Goal: Task Accomplishment & Management: Use online tool/utility

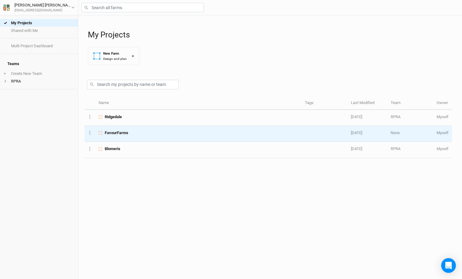
click at [113, 135] on span "FavourFarms" at bounding box center [117, 133] width 24 height 6
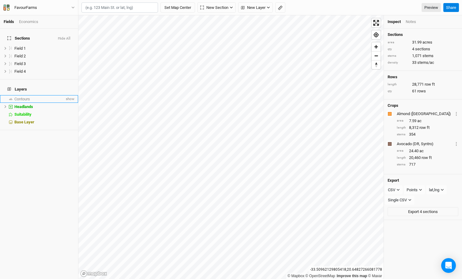
click at [27, 97] on span "Contours" at bounding box center [22, 99] width 16 height 5
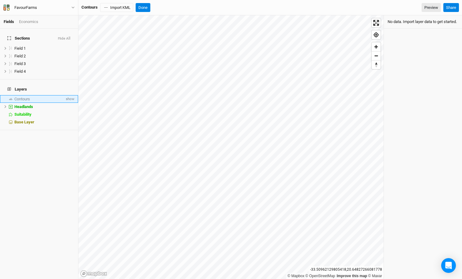
click at [27, 97] on span "Contours" at bounding box center [22, 99] width 16 height 5
click at [23, 97] on span "Contours" at bounding box center [22, 99] width 16 height 5
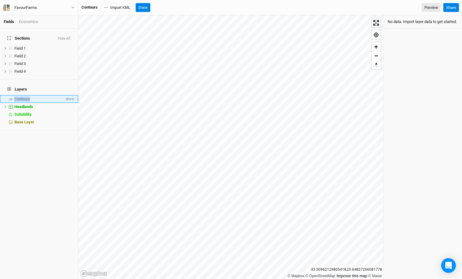
click at [23, 97] on span "Contours" at bounding box center [22, 99] width 16 height 5
click at [70, 95] on span "show" at bounding box center [70, 99] width 10 height 8
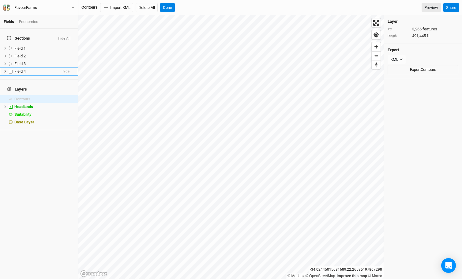
click at [12, 67] on label at bounding box center [11, 71] width 8 height 8
click at [12, 69] on input "checkbox" at bounding box center [11, 71] width 4 height 4
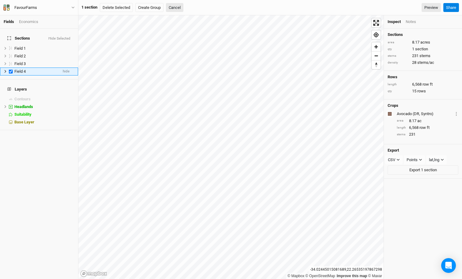
click at [11, 67] on label at bounding box center [11, 71] width 8 height 8
click at [11, 69] on input "checkbox" at bounding box center [11, 71] width 4 height 4
checkbox input "false"
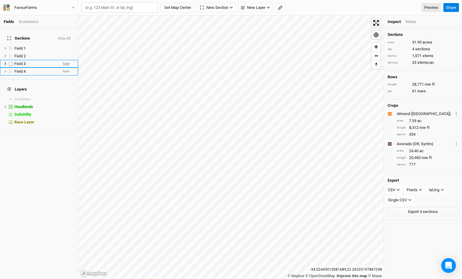
click at [66, 60] on span "hide" at bounding box center [66, 64] width 7 height 8
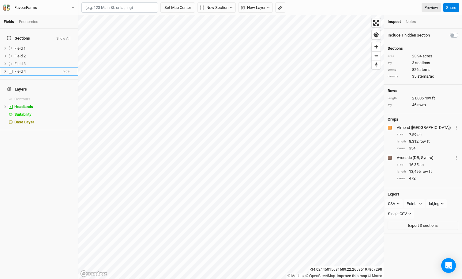
click at [66, 68] on span "hide" at bounding box center [66, 72] width 7 height 8
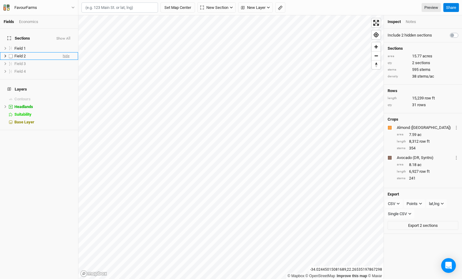
click at [67, 52] on span "hide" at bounding box center [66, 56] width 7 height 8
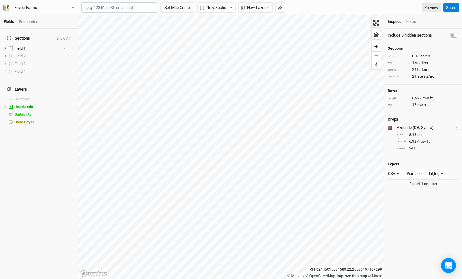
click at [67, 44] on span "hide" at bounding box center [66, 48] width 7 height 8
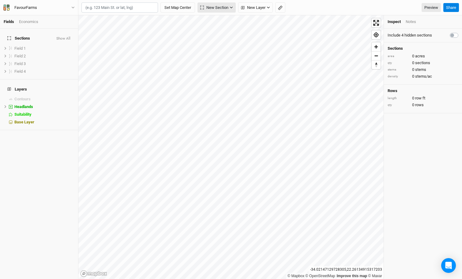
click at [211, 8] on span "New Section" at bounding box center [214, 8] width 28 height 6
click at [219, 38] on div "Keyline Beta" at bounding box center [225, 39] width 29 height 7
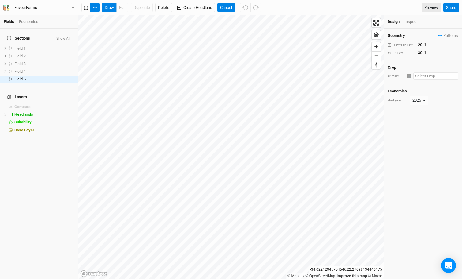
click at [416, 78] on input "text" at bounding box center [436, 75] width 45 height 7
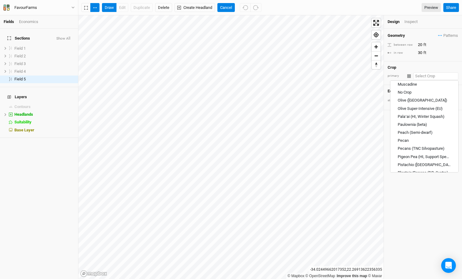
scroll to position [480, 0]
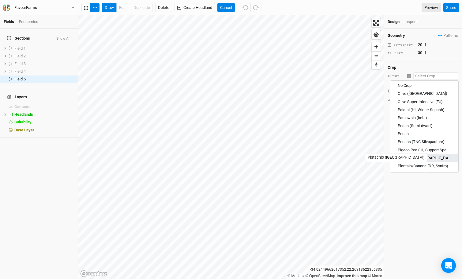
click at [415, 155] on div "Pistachio ([GEOGRAPHIC_DATA])" at bounding box center [424, 158] width 53 height 6
type input "Pistachio ([GEOGRAPHIC_DATA])"
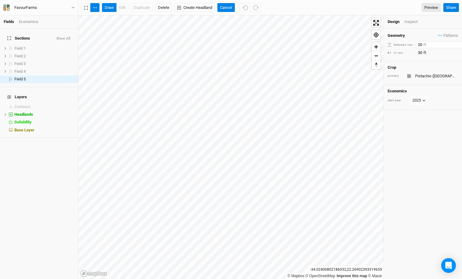
type input "23"
type input "20"
click at [108, 9] on button "draw" at bounding box center [109, 7] width 15 height 9
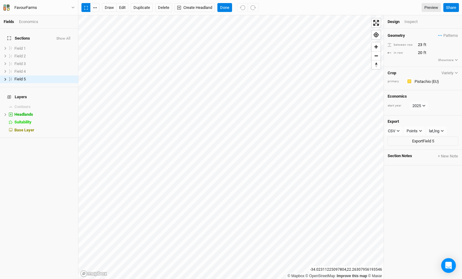
click at [29, 23] on div "Economics" at bounding box center [28, 22] width 19 height 6
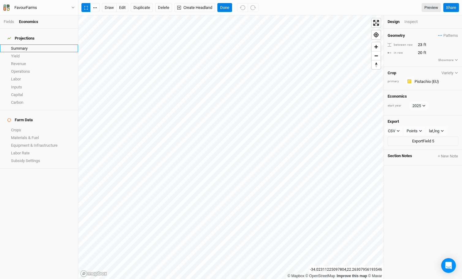
click at [25, 46] on link "Summary" at bounding box center [39, 48] width 78 height 8
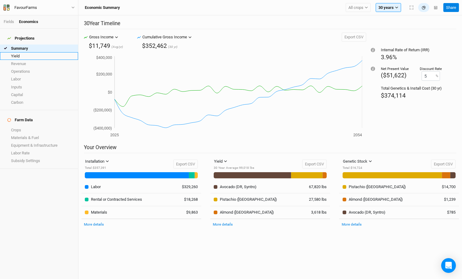
click at [26, 52] on link "Yield" at bounding box center [39, 56] width 78 height 8
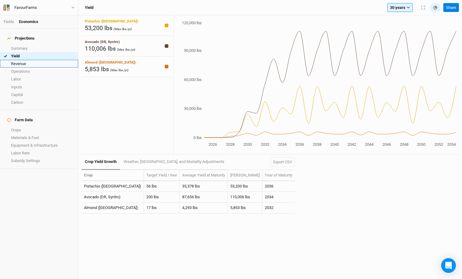
click at [23, 60] on link "Revenue" at bounding box center [39, 64] width 78 height 8
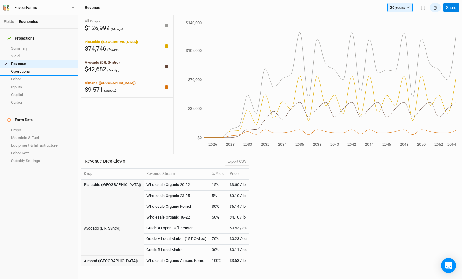
click at [22, 68] on link "Operations" at bounding box center [39, 71] width 78 height 8
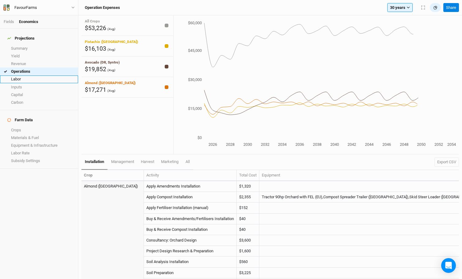
click at [24, 75] on link "Labor" at bounding box center [39, 79] width 78 height 8
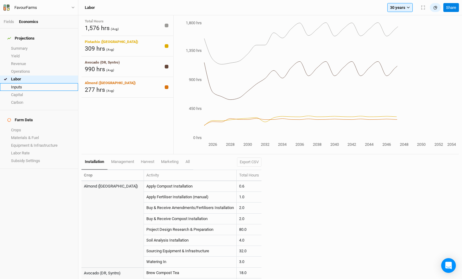
click at [24, 83] on link "Inputs" at bounding box center [39, 87] width 78 height 8
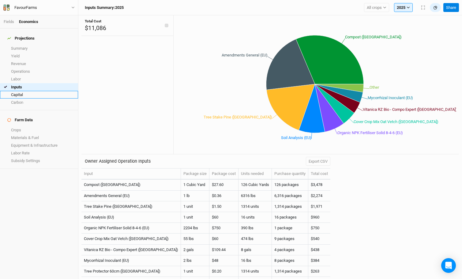
click at [21, 91] on link "Capital" at bounding box center [39, 95] width 78 height 8
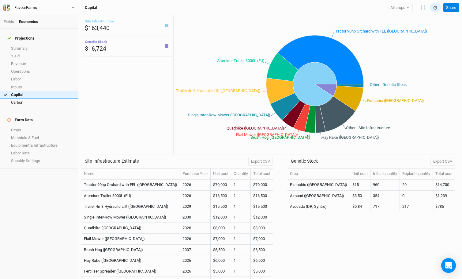
click at [21, 98] on link "Carbon" at bounding box center [39, 102] width 78 height 8
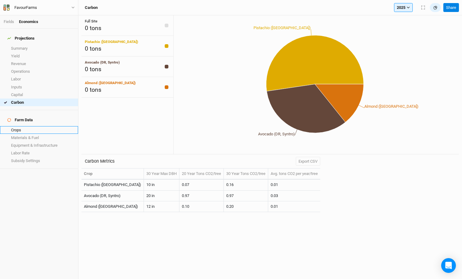
click at [18, 126] on link "Crops" at bounding box center [39, 130] width 78 height 8
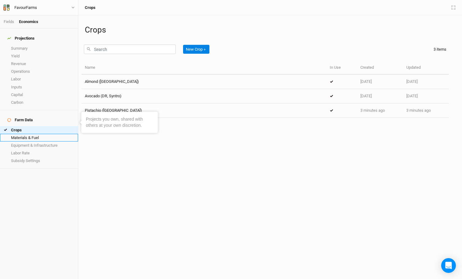
click at [29, 134] on link "Materials & Fuel" at bounding box center [39, 138] width 78 height 8
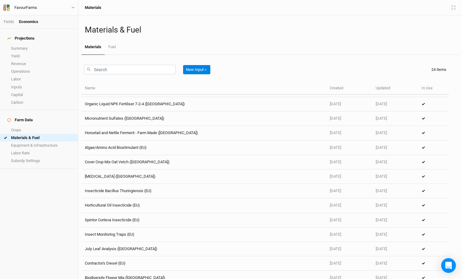
scroll to position [168, 0]
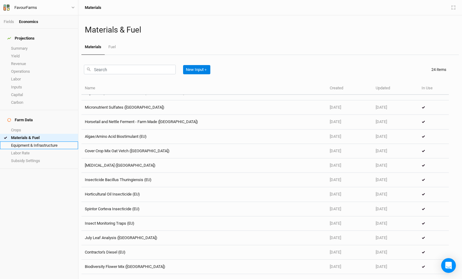
click at [50, 141] on link "Equipment & Infrastructure" at bounding box center [39, 145] width 78 height 8
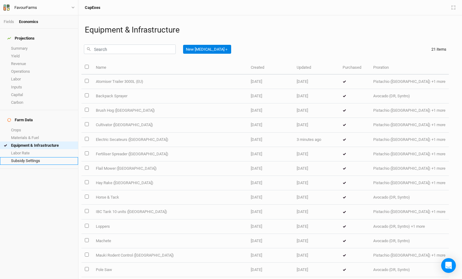
click at [30, 157] on link "Subsidy Settings" at bounding box center [39, 161] width 78 height 8
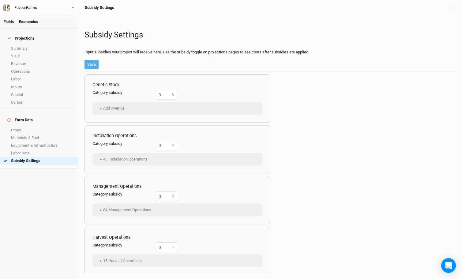
click at [10, 24] on link "Fields" at bounding box center [9, 21] width 10 height 5
